Goal: Find specific page/section: Find specific page/section

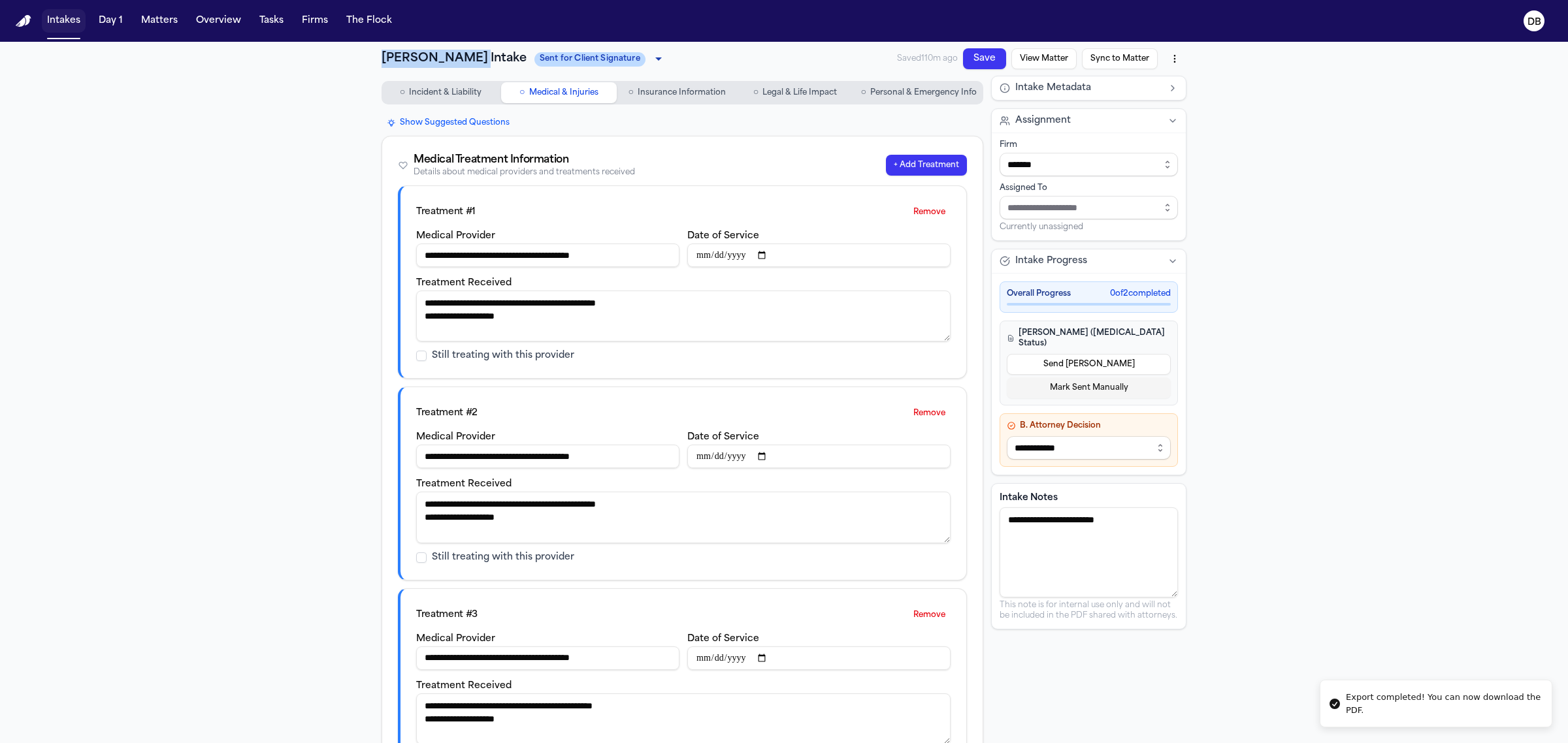
drag, startPoint x: 0, startPoint y: 0, endPoint x: 53, endPoint y: 21, distance: 57.0
click at [53, 21] on button "Intakes" at bounding box center [64, 20] width 44 height 23
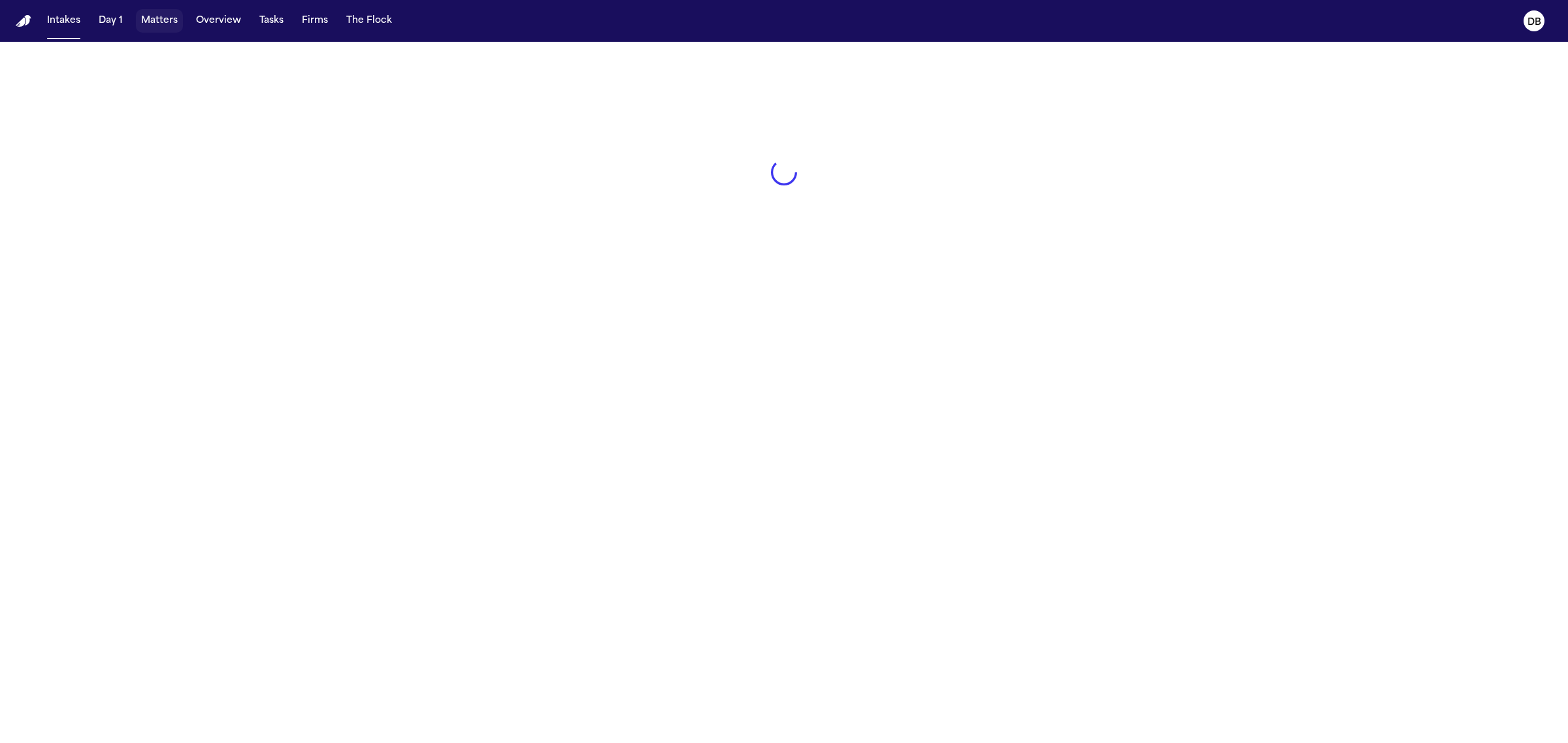
click at [174, 30] on button "Matters" at bounding box center [159, 20] width 47 height 23
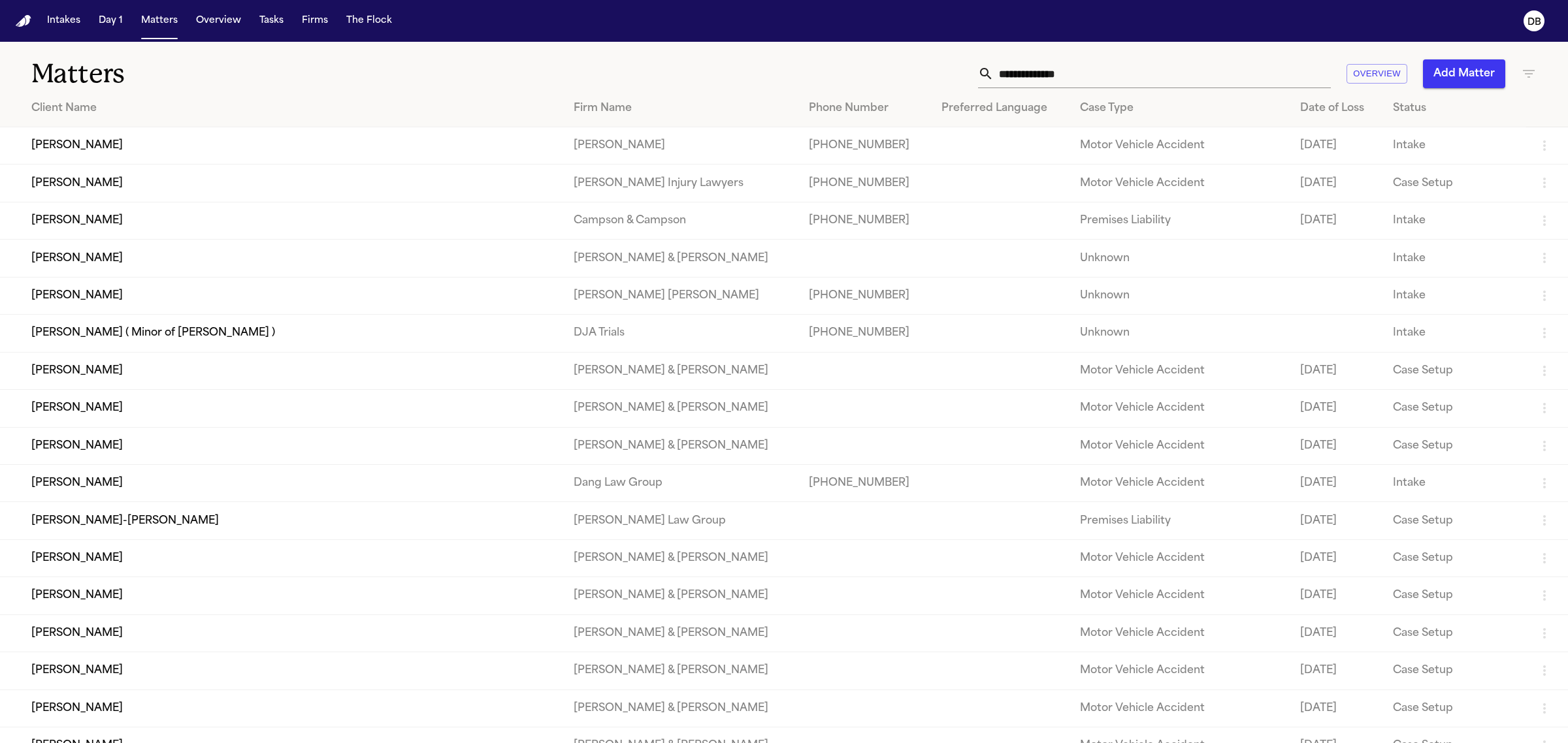
click at [1145, 76] on input "text" at bounding box center [1163, 73] width 337 height 29
paste input "*******"
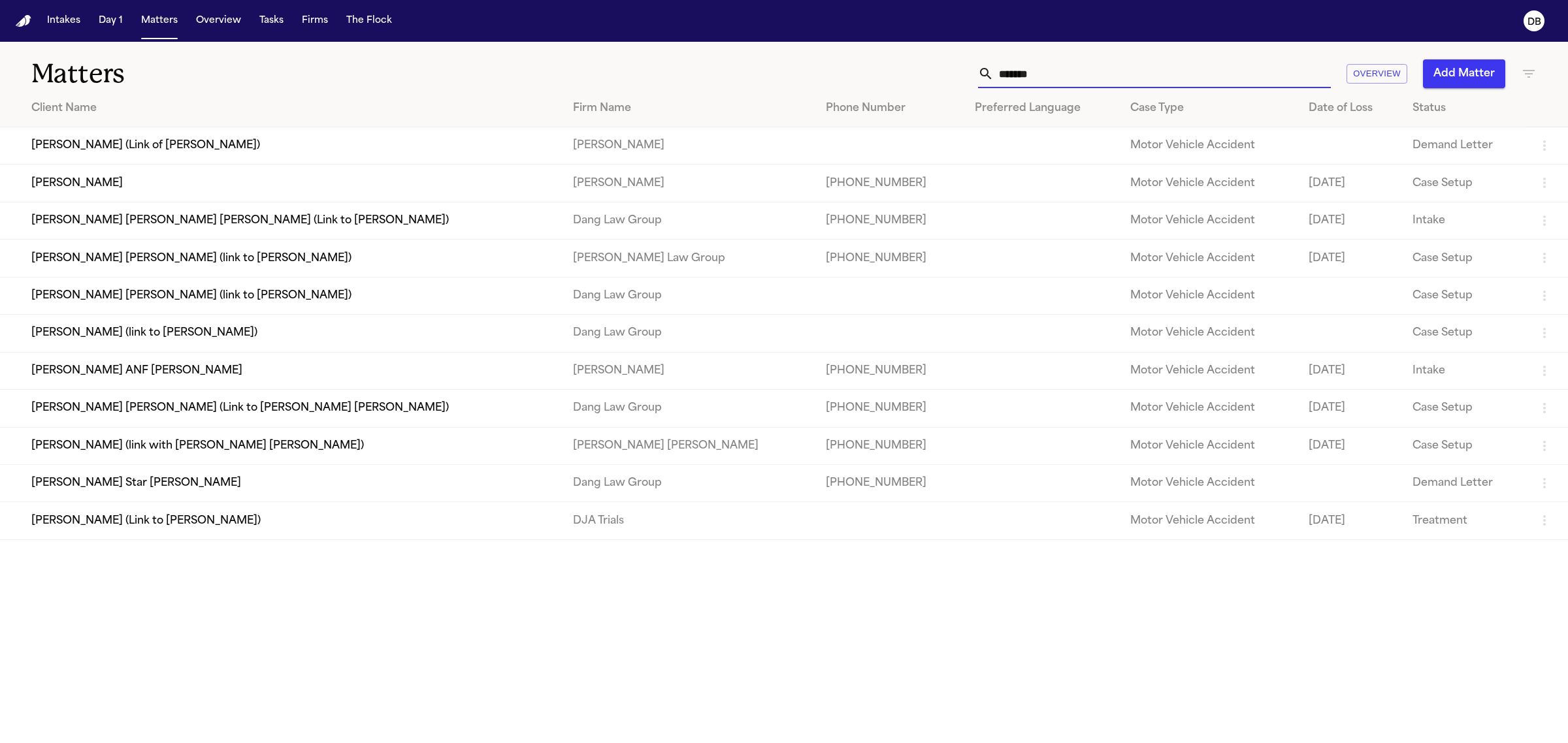
type input "*******"
click at [358, 194] on td "[PERSON_NAME]" at bounding box center [281, 183] width 562 height 37
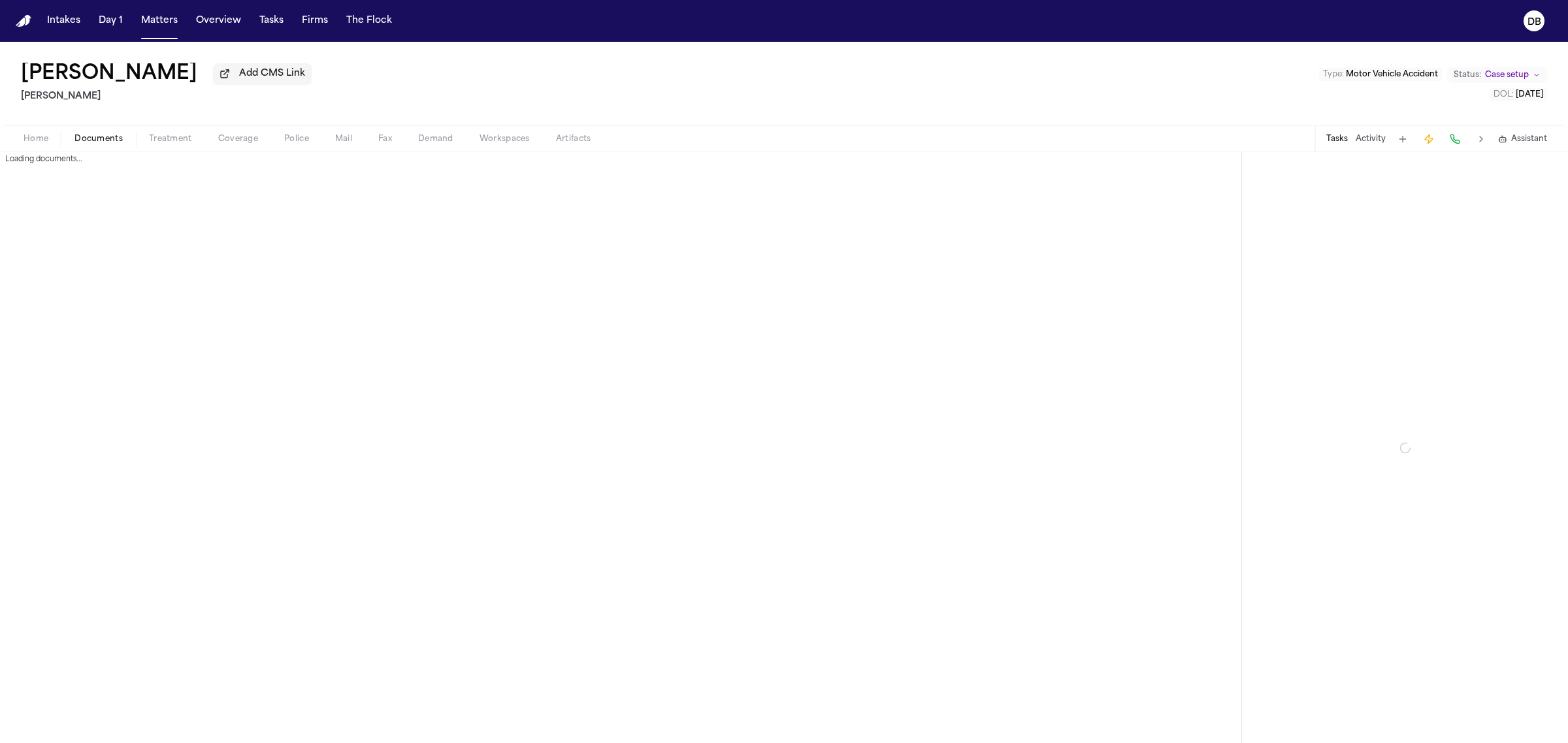
click at [107, 138] on span "Documents" at bounding box center [99, 139] width 49 height 11
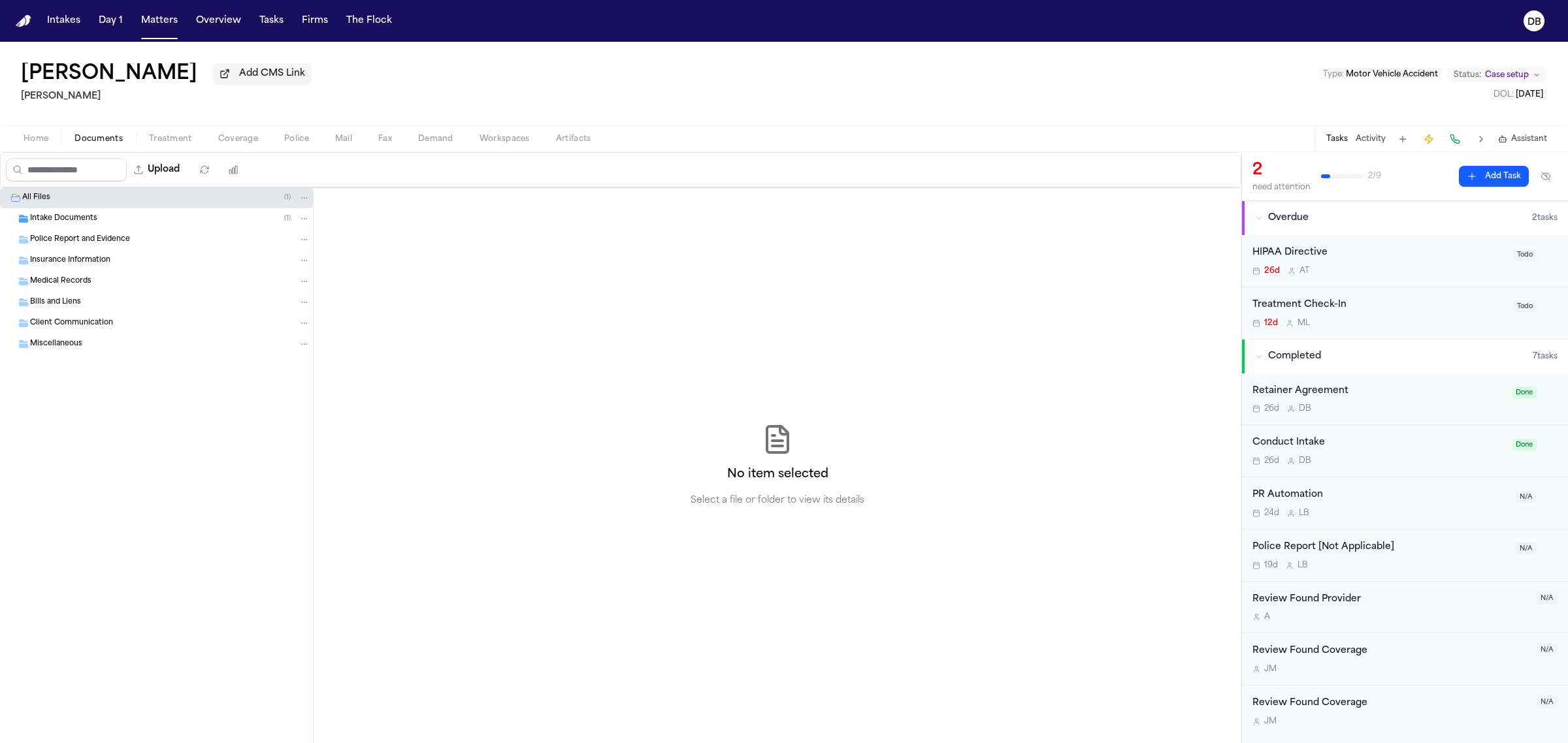
click at [50, 220] on span "Intake Documents" at bounding box center [64, 219] width 67 height 11
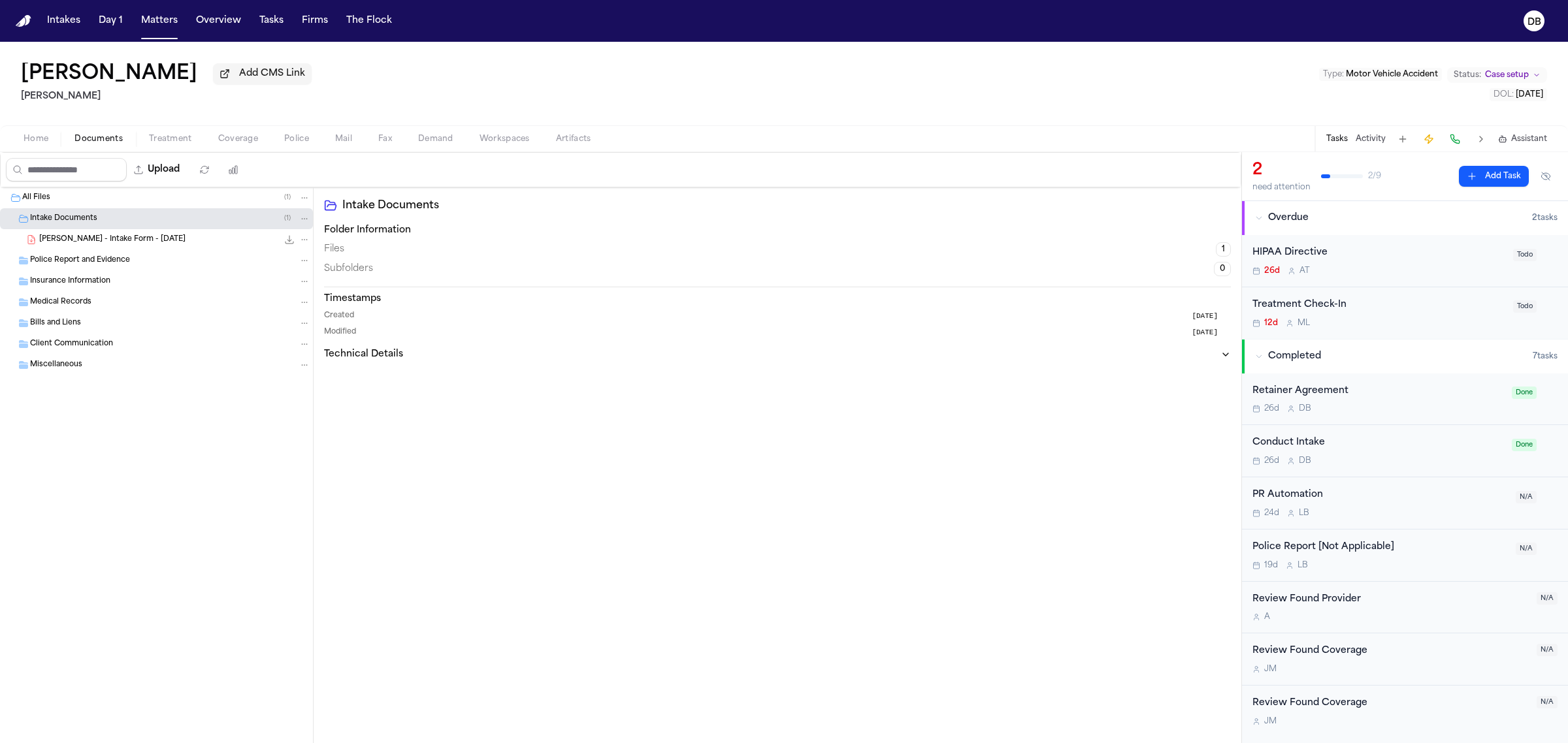
click at [46, 126] on div "Home Documents Treatment Coverage Police Mail Fax Demand Workspaces Artifacts T…" at bounding box center [784, 139] width 1568 height 26
click at [52, 140] on button "Home" at bounding box center [36, 139] width 51 height 16
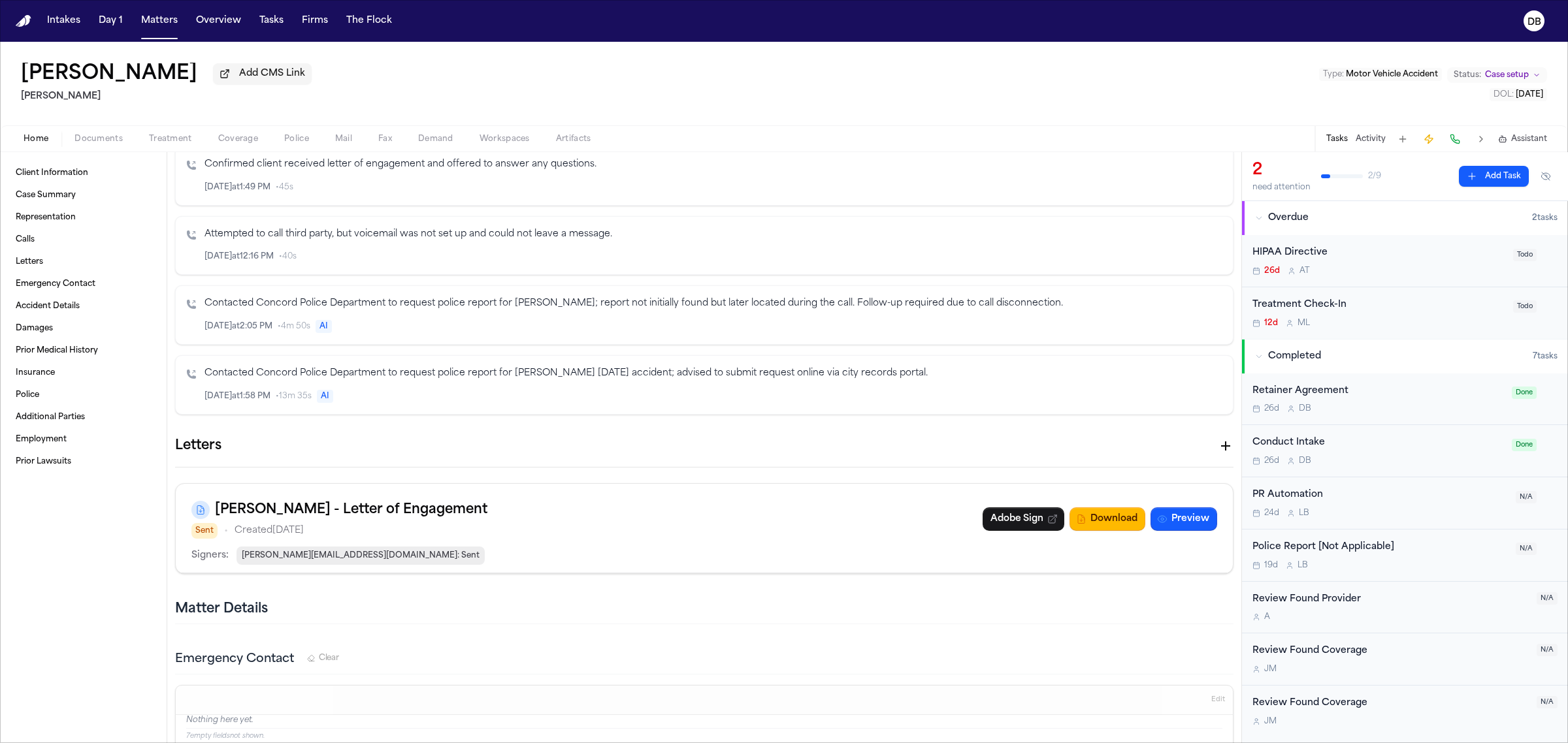
scroll to position [408, 0]
